Goal: Task Accomplishment & Management: Manage account settings

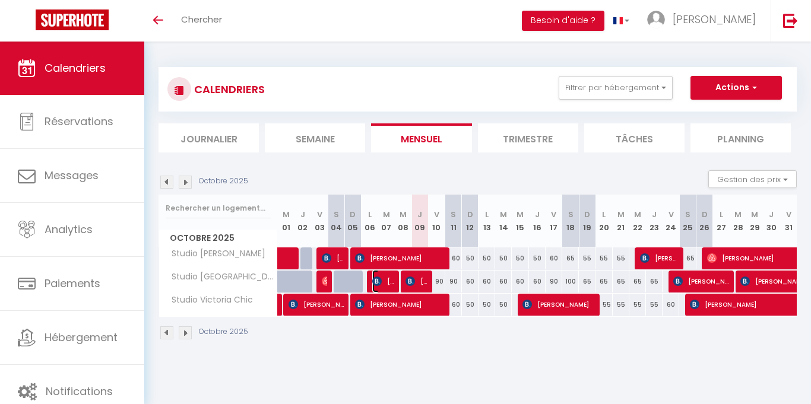
click at [385, 287] on span "[PERSON_NAME]" at bounding box center [383, 281] width 22 height 23
select select "OK"
select select "0"
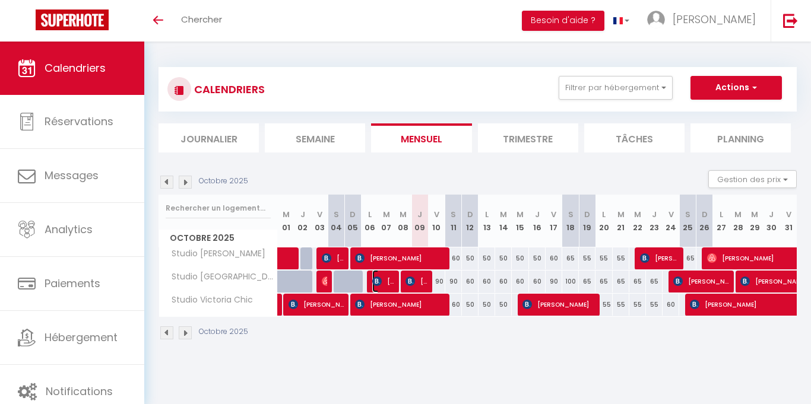
select select "1"
select select
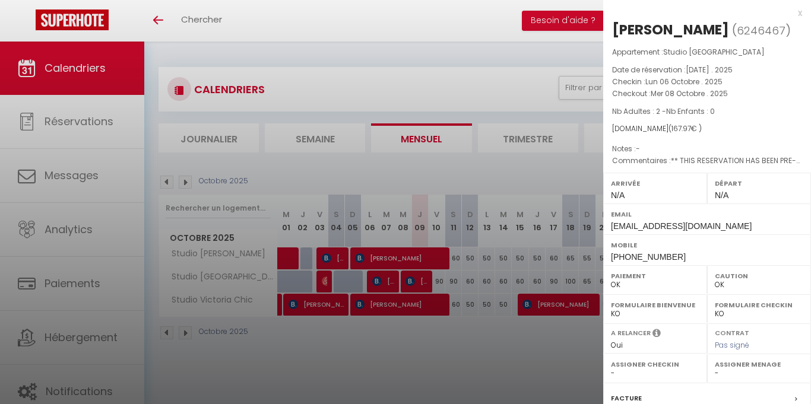
click at [391, 349] on div at bounding box center [405, 202] width 811 height 404
